Goal: Check status: Check status

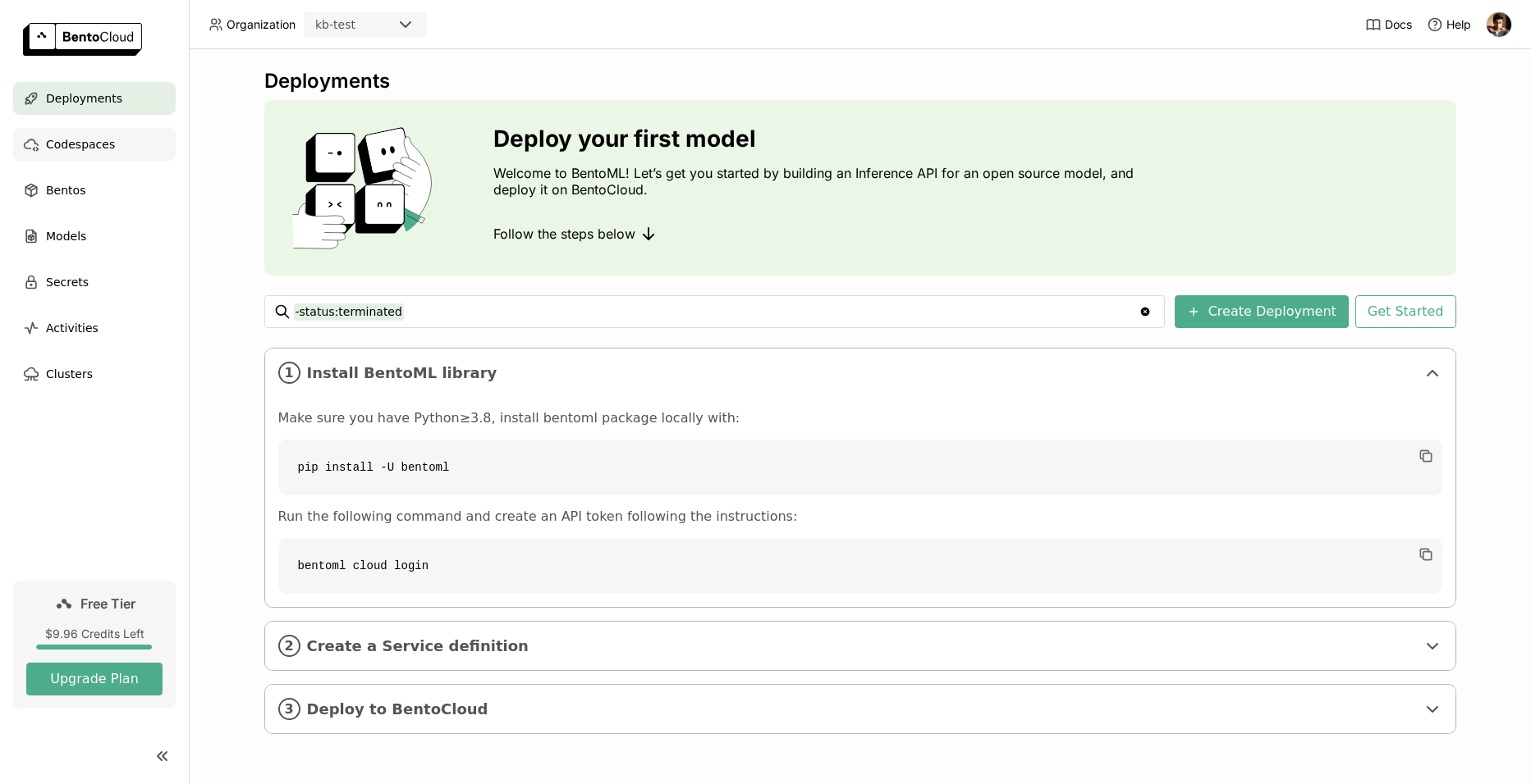
click at [94, 155] on div "Codespaces" at bounding box center [94, 144] width 162 height 33
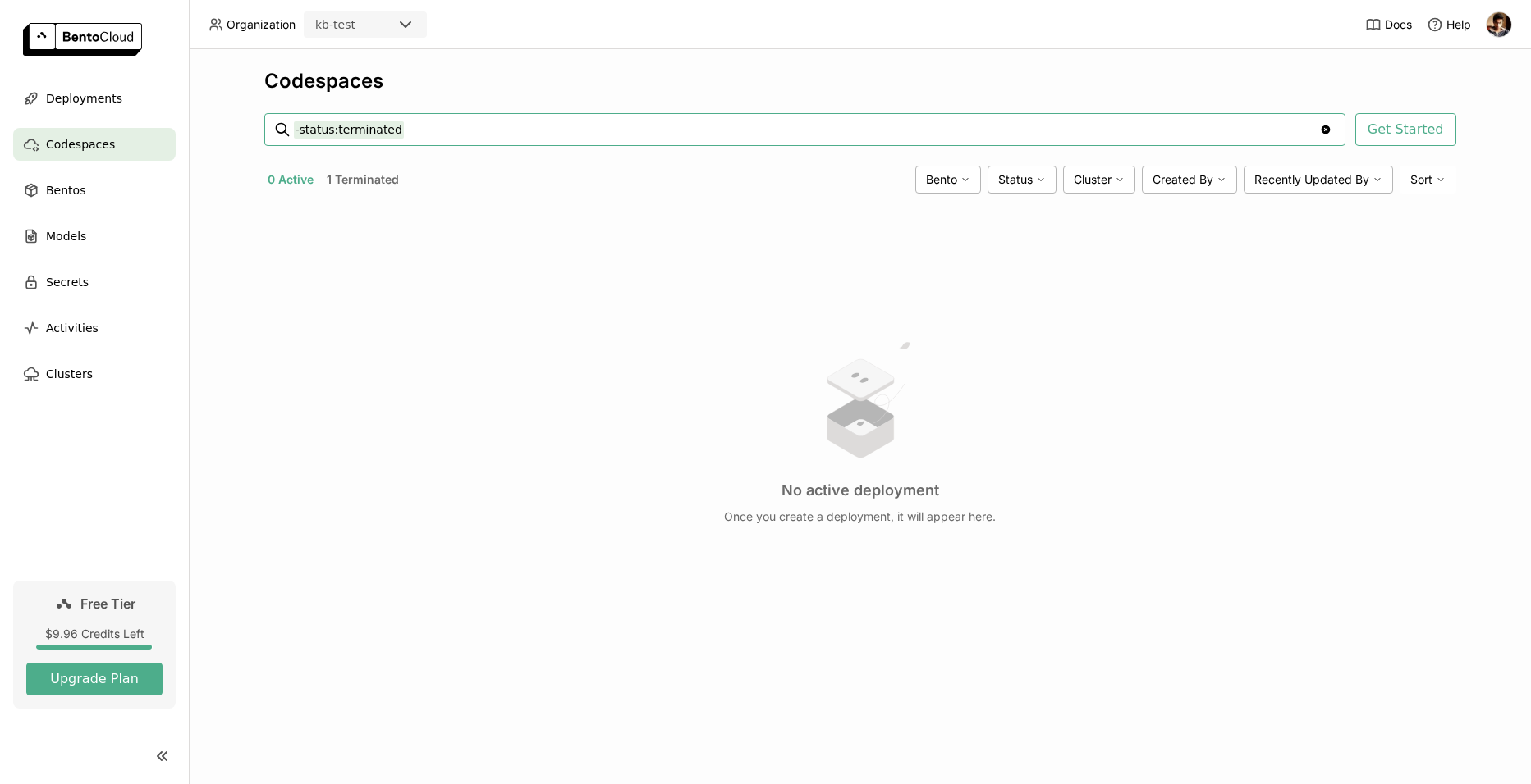
click at [349, 177] on button "1 Terminated" at bounding box center [363, 179] width 79 height 21
type input "status:terminated"
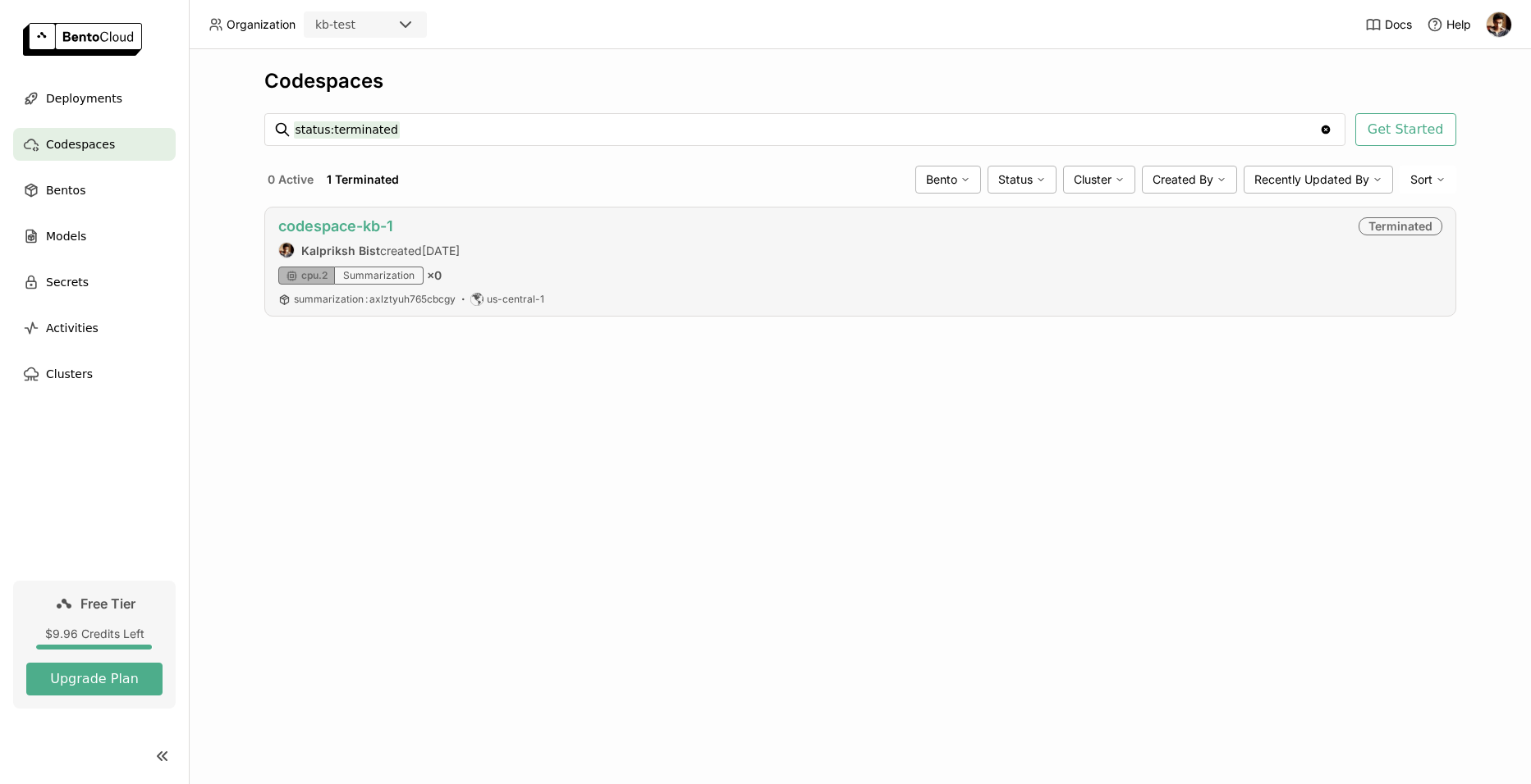
click at [374, 227] on link "codespace-kb-1" at bounding box center [335, 226] width 115 height 17
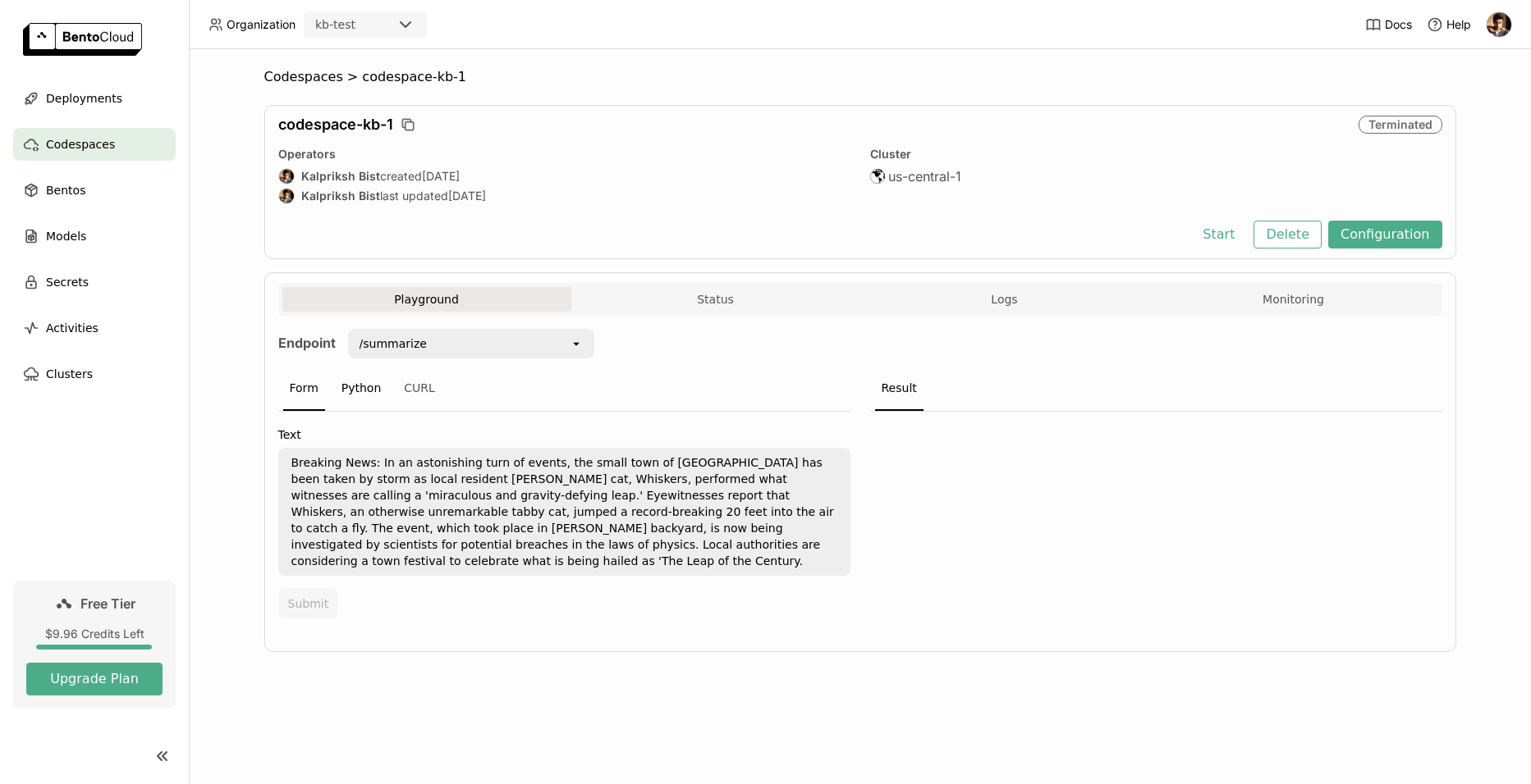
click at [341, 403] on div "Python" at bounding box center [362, 388] width 53 height 45
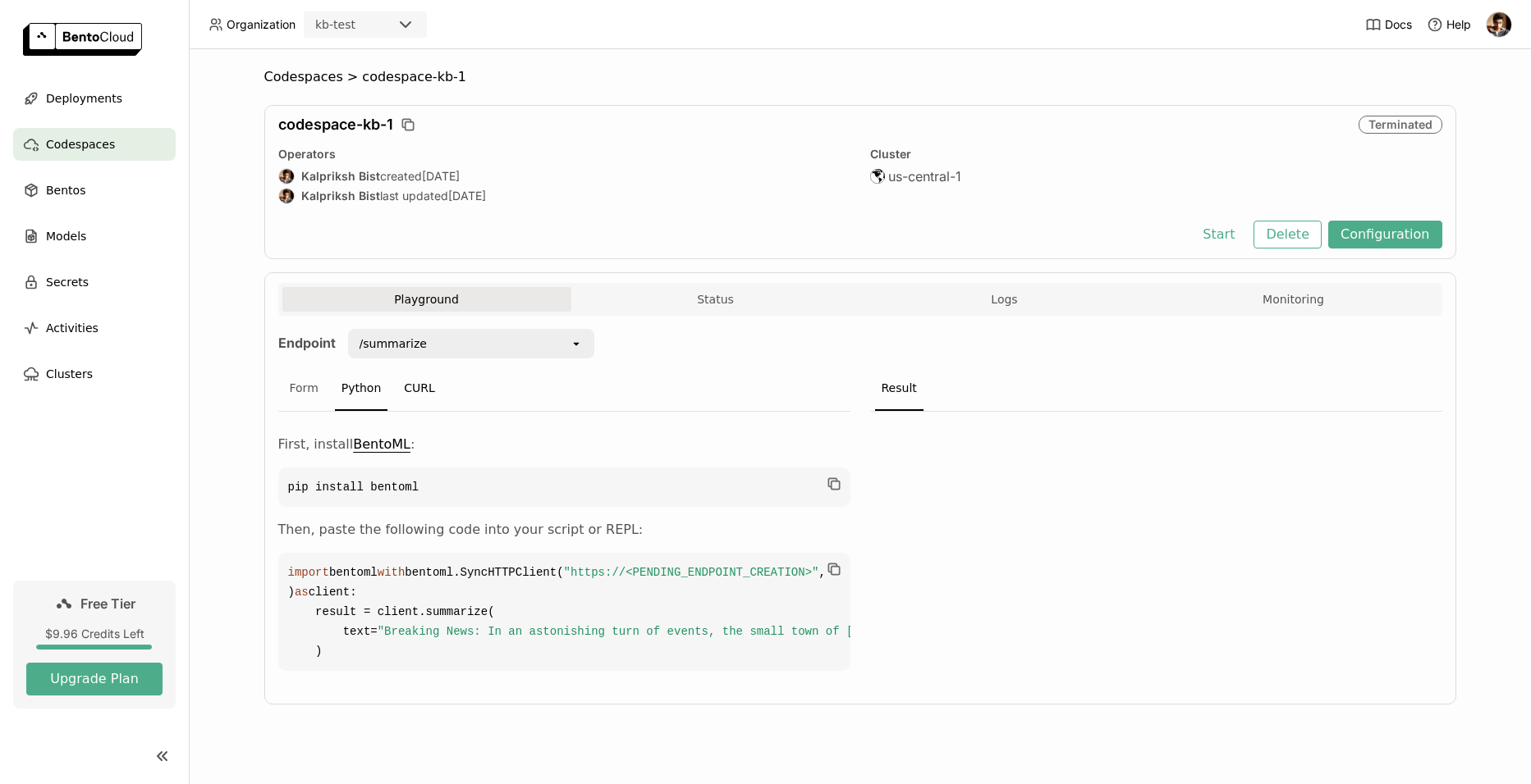
scroll to position [36, 0]
click at [415, 368] on div "CURL" at bounding box center [419, 388] width 45 height 45
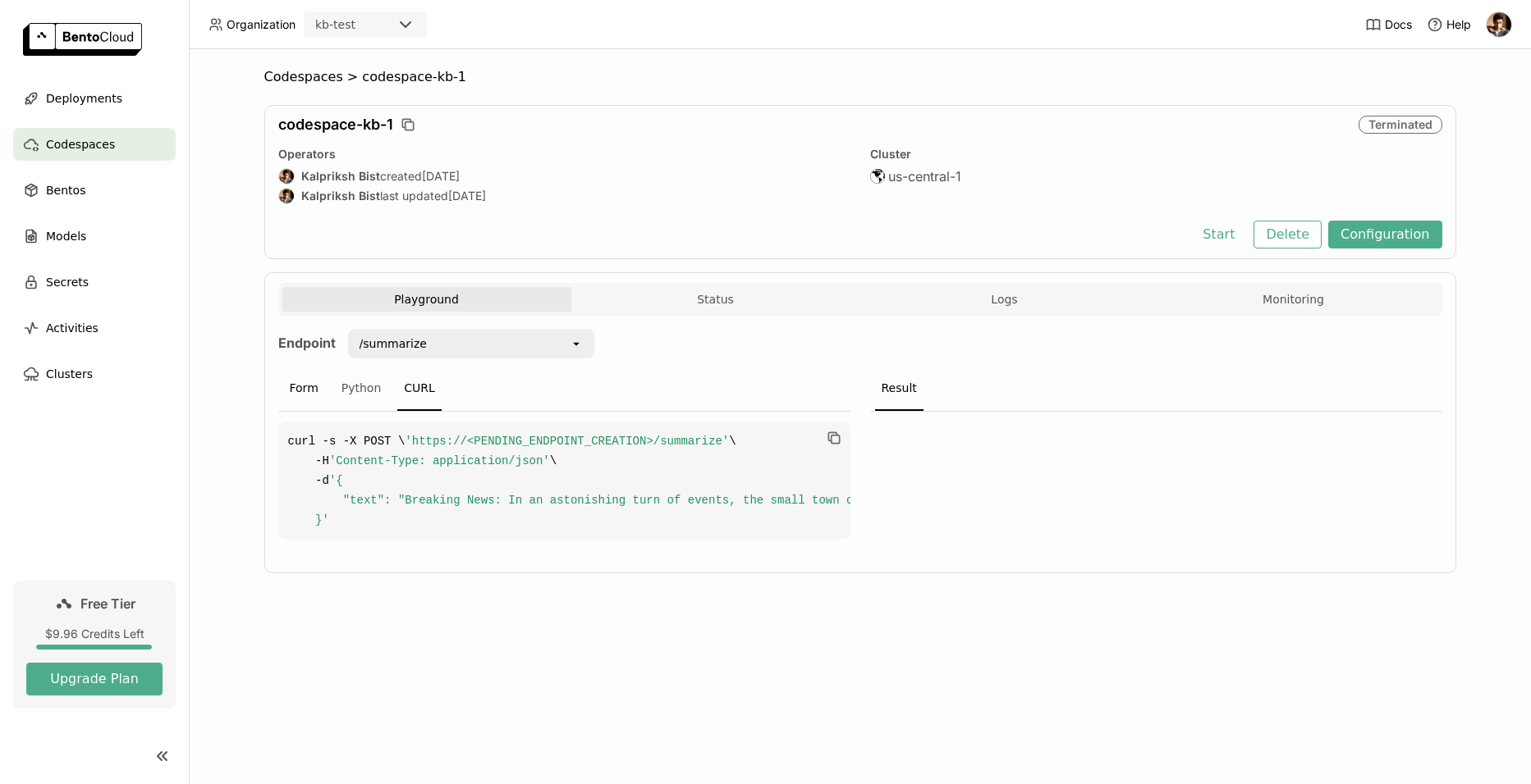
scroll to position [0, 0]
click at [301, 392] on div "Form" at bounding box center [304, 388] width 42 height 45
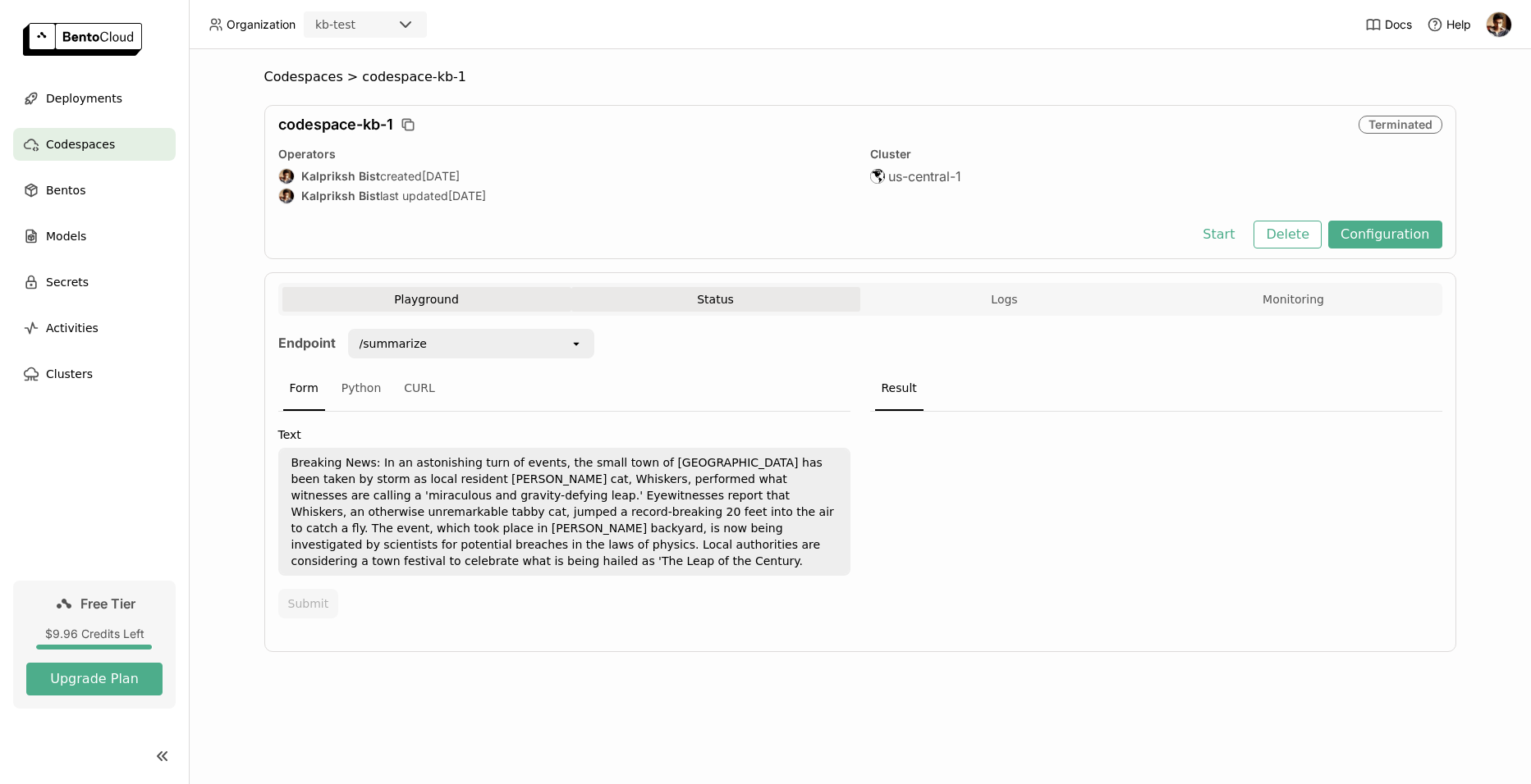
click at [728, 304] on button "Status" at bounding box center [716, 300] width 289 height 25
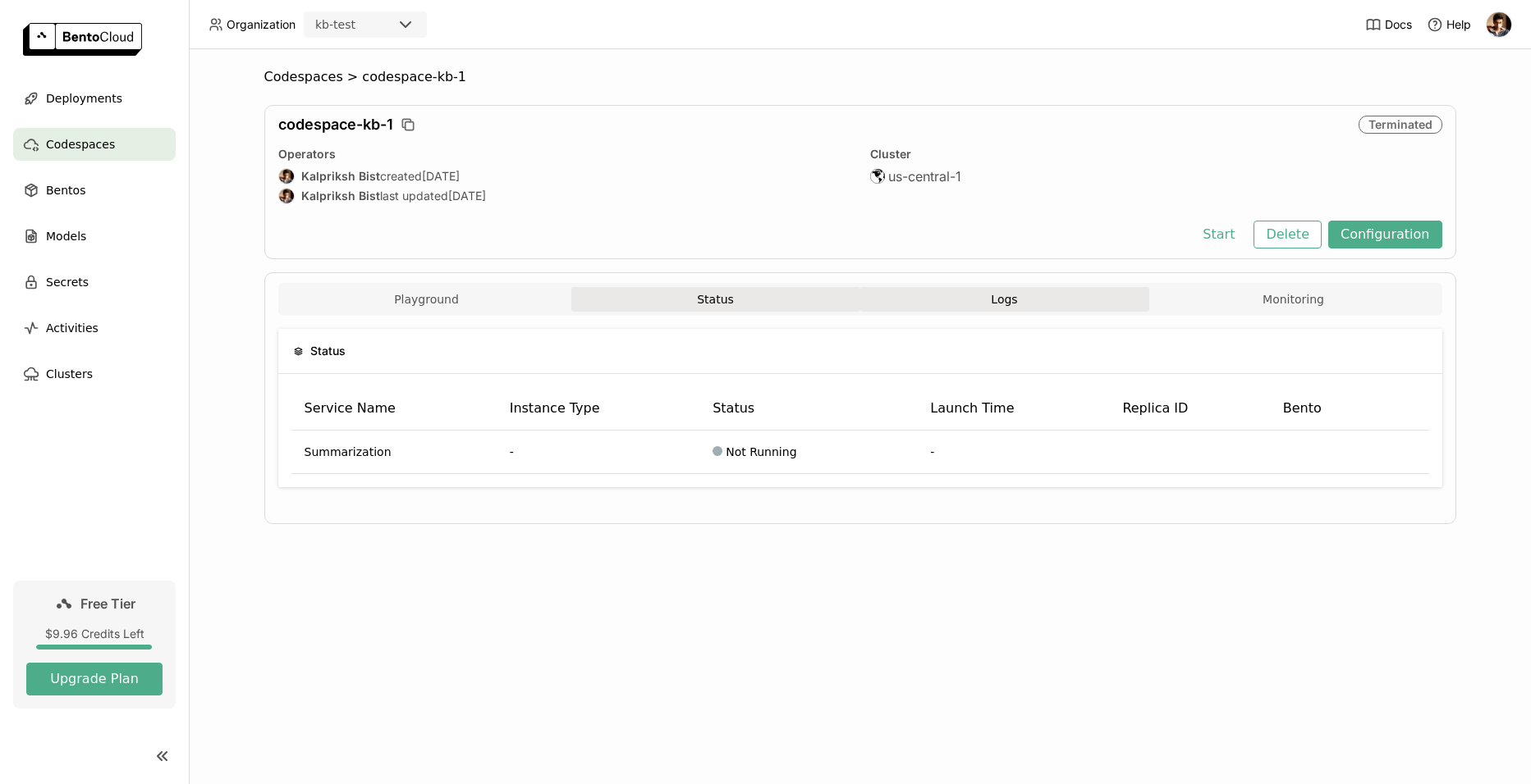
click at [998, 307] on button "Logs" at bounding box center [1005, 300] width 289 height 25
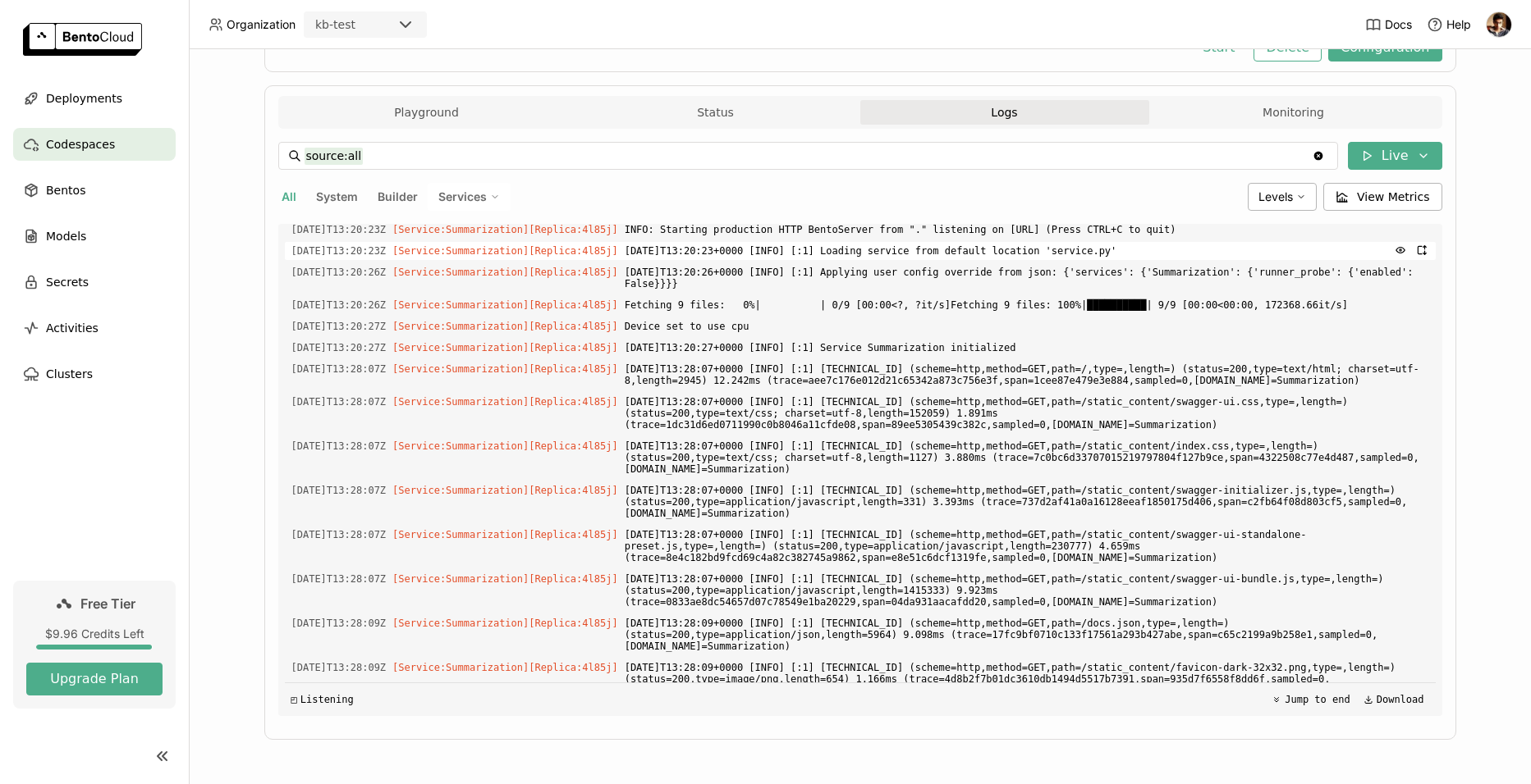
scroll to position [1667, 0]
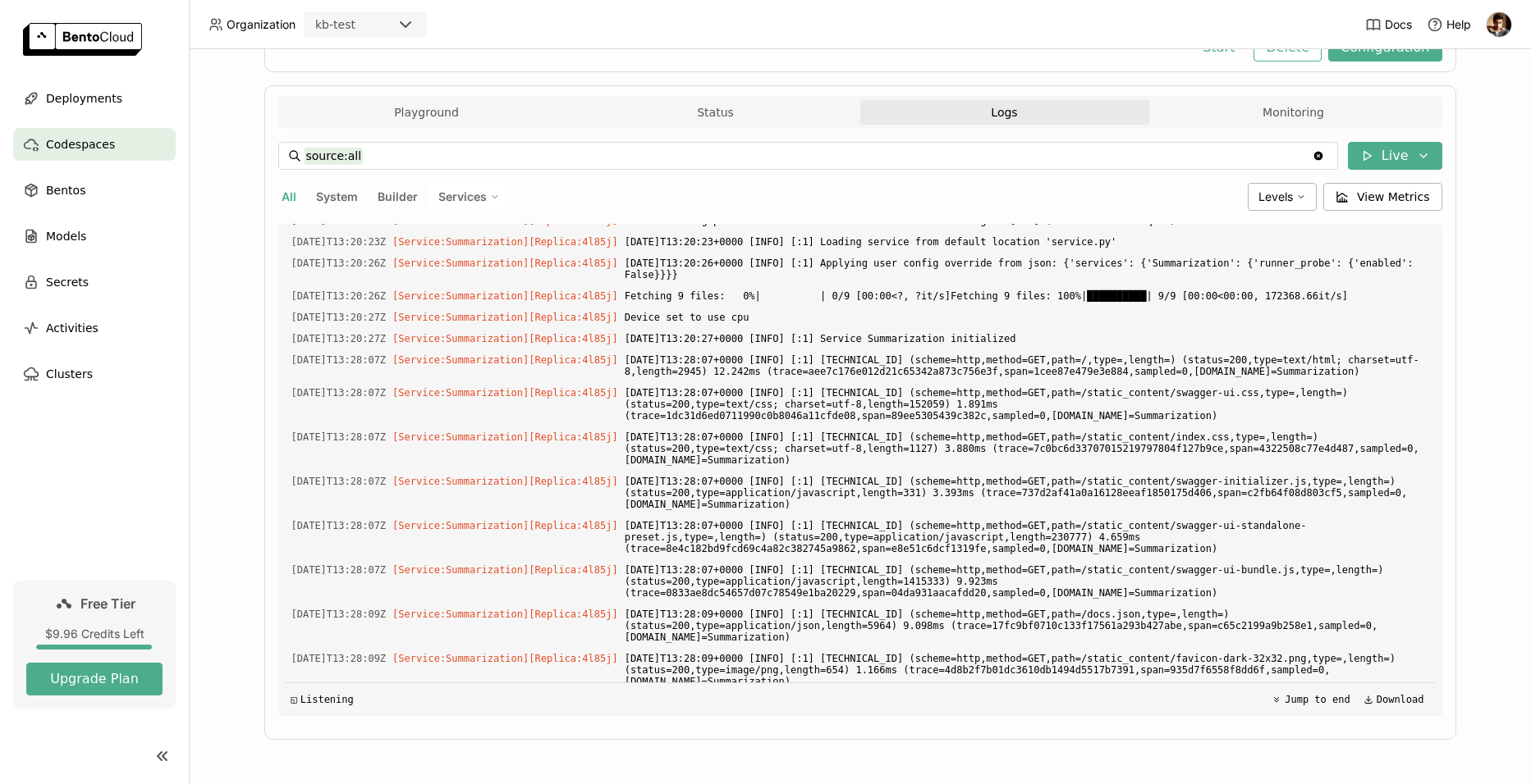
click at [1219, 131] on div "source:all source:all Clear value Live All System Builder Services Levels View …" at bounding box center [860, 429] width 1164 height 601
click at [1221, 121] on button "Monitoring" at bounding box center [1294, 112] width 289 height 25
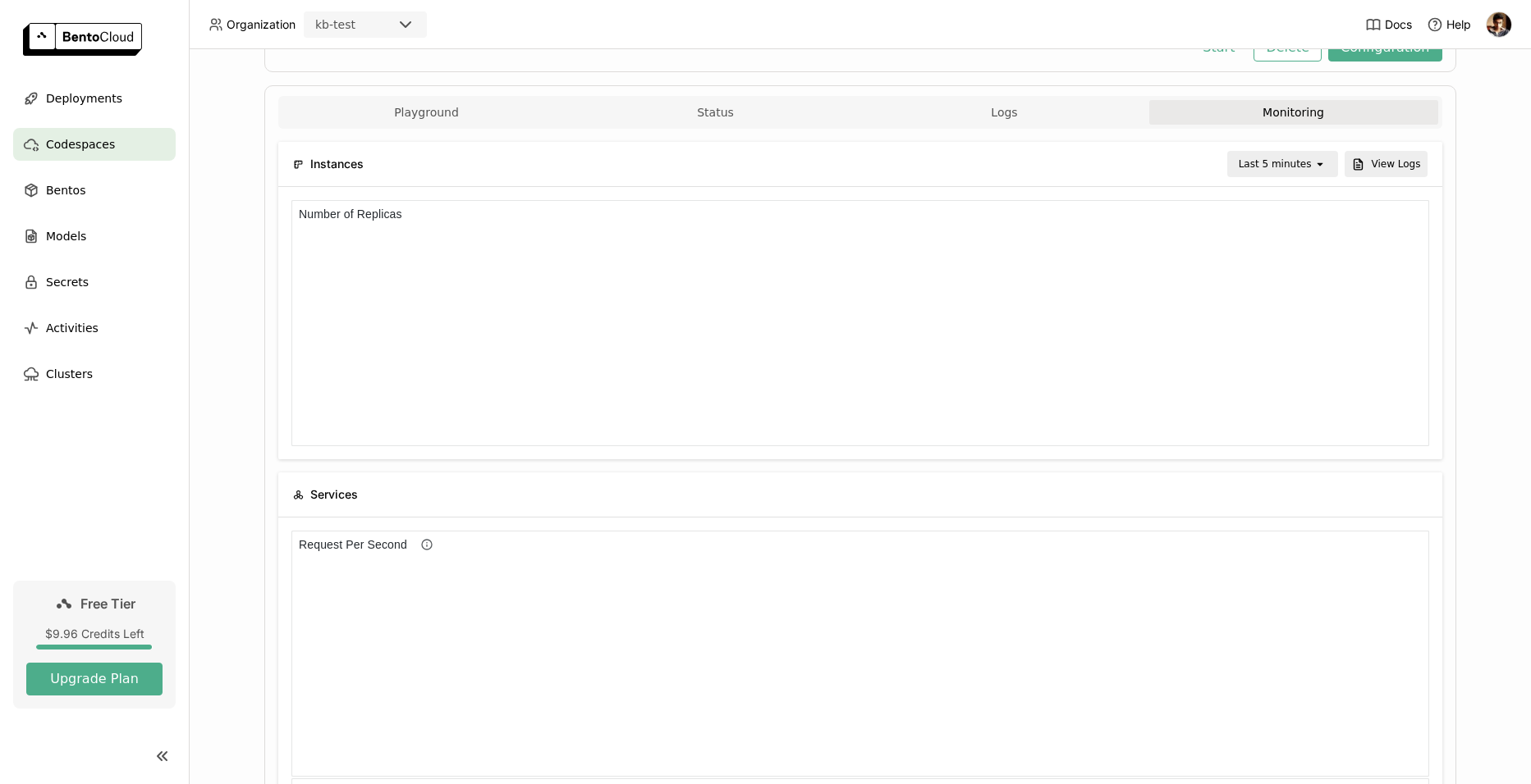
scroll to position [13, 13]
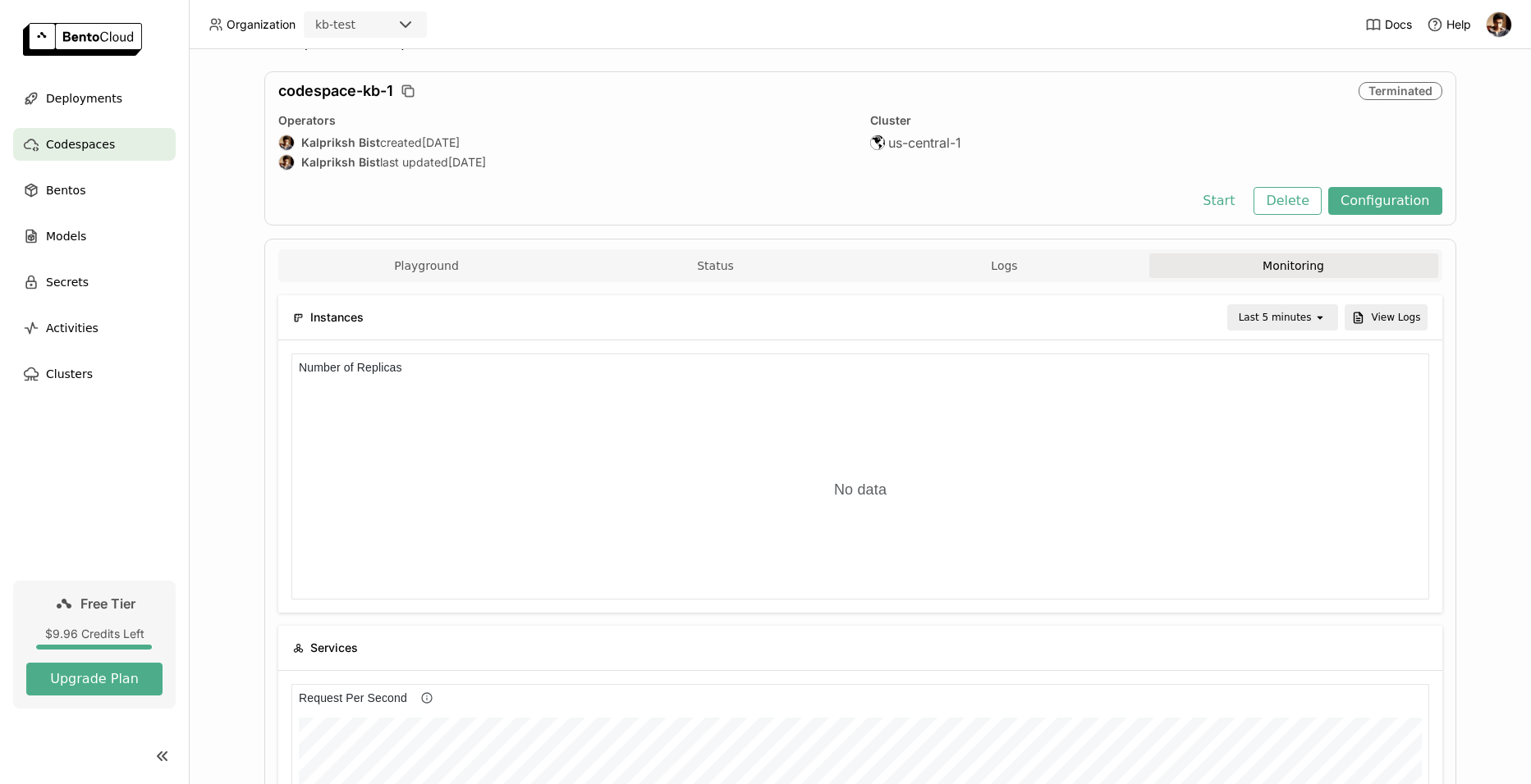
click at [1463, 379] on div "Codespaces > codespace-kb-1 codespace-kb-1 Terminated Operators Kalpriksh Bist …" at bounding box center [860, 417] width 1342 height 736
click at [1469, 521] on div "Codespaces > codespace-kb-1 codespace-kb-1 Terminated Operators Kalpriksh Bist …" at bounding box center [860, 417] width 1342 height 736
click at [1367, 322] on button "View Logs" at bounding box center [1386, 318] width 83 height 27
